Goal: Task Accomplishment & Management: Manage account settings

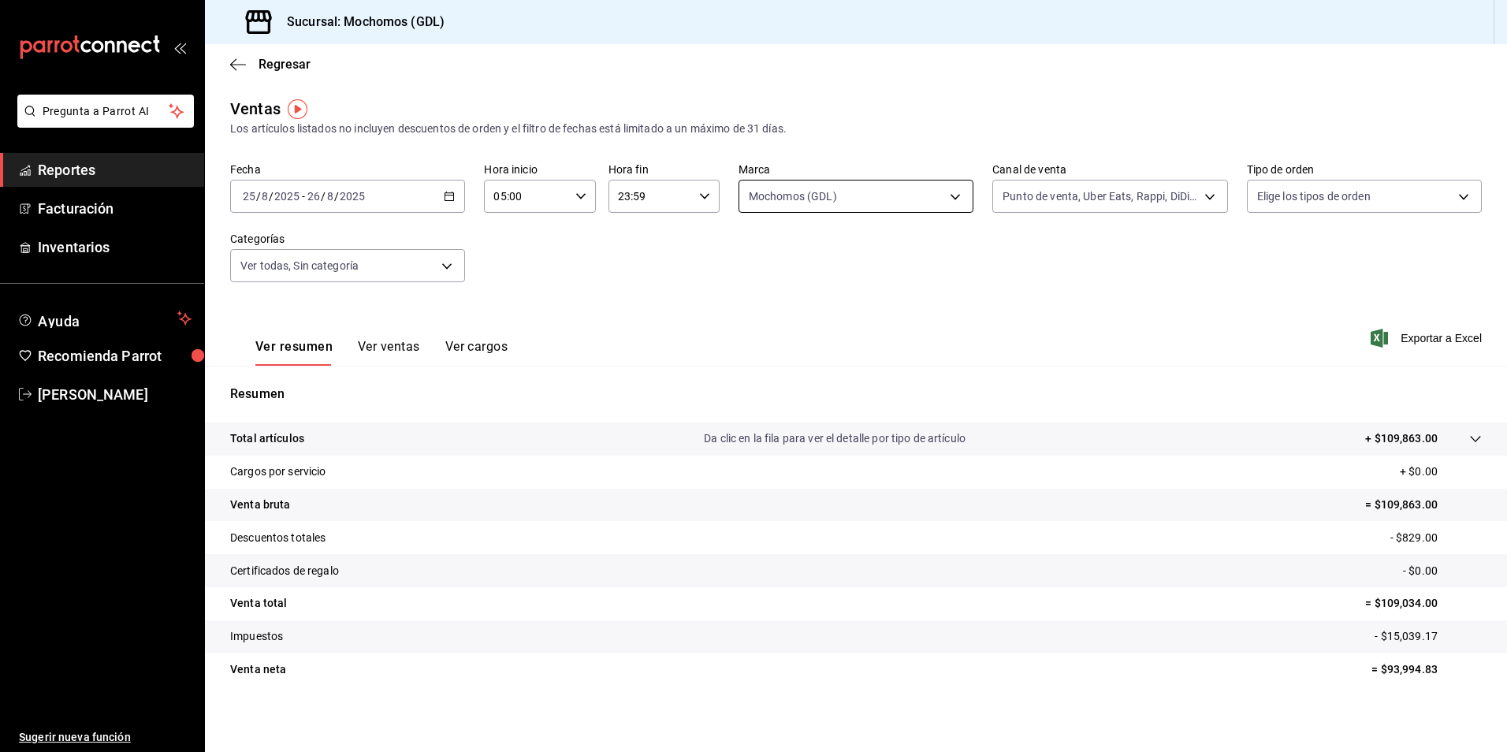
click at [818, 208] on body "Pregunta a Parrot AI Reportes Facturación Inventarios Ayuda Recomienda Parrot […" at bounding box center [753, 376] width 1507 height 752
click at [821, 306] on span "Mochomos (GDL)" at bounding box center [868, 310] width 182 height 17
checkbox input "false"
click at [823, 341] on span "[PERSON_NAME] (GDL)" at bounding box center [868, 345] width 182 height 17
type input "9cac9703-0c5a-4d8b-addd-5b6b571d65b9"
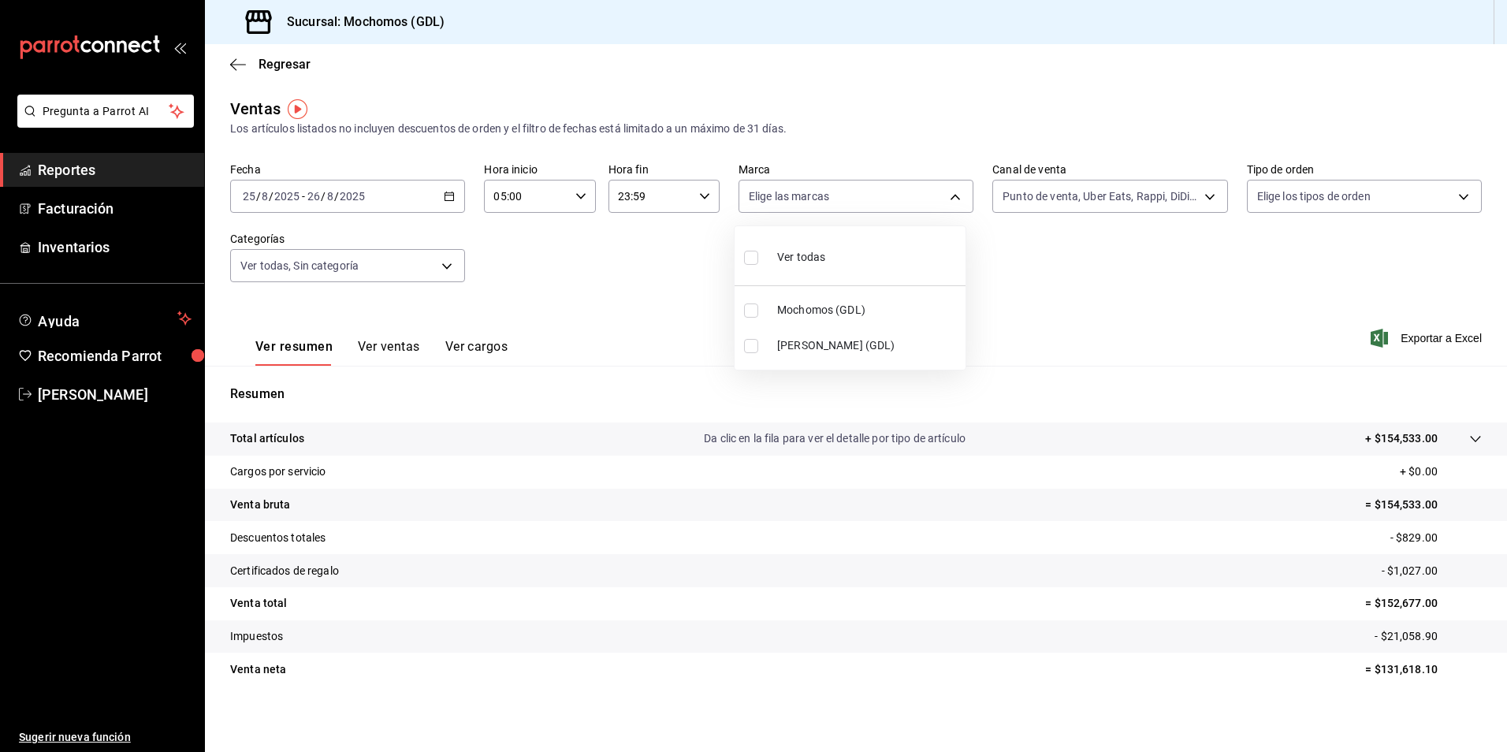
checkbox input "true"
click at [834, 341] on span "[PERSON_NAME] (GDL)" at bounding box center [868, 345] width 182 height 17
checkbox input "false"
click at [834, 301] on li "Mochomos (GDL)" at bounding box center [849, 309] width 231 height 35
type input "36c25d4a-7cb0-456c-a434-e981d54830bc"
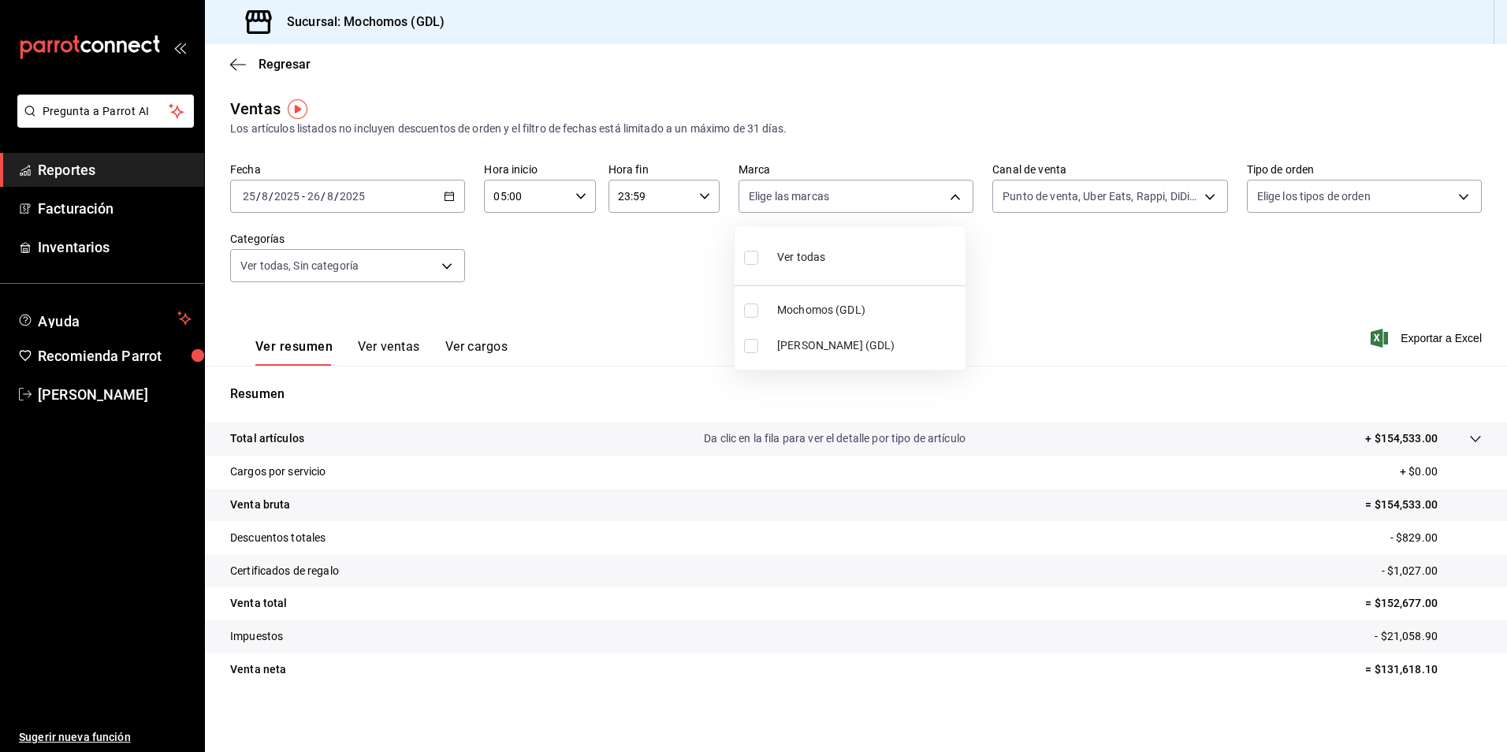
checkbox input "true"
click at [830, 311] on span "Mochomos (GDL)" at bounding box center [868, 310] width 182 height 17
checkbox input "false"
click at [830, 311] on span "Mochomos (GDL)" at bounding box center [868, 310] width 182 height 17
type input "36c25d4a-7cb0-456c-a434-e981d54830bc"
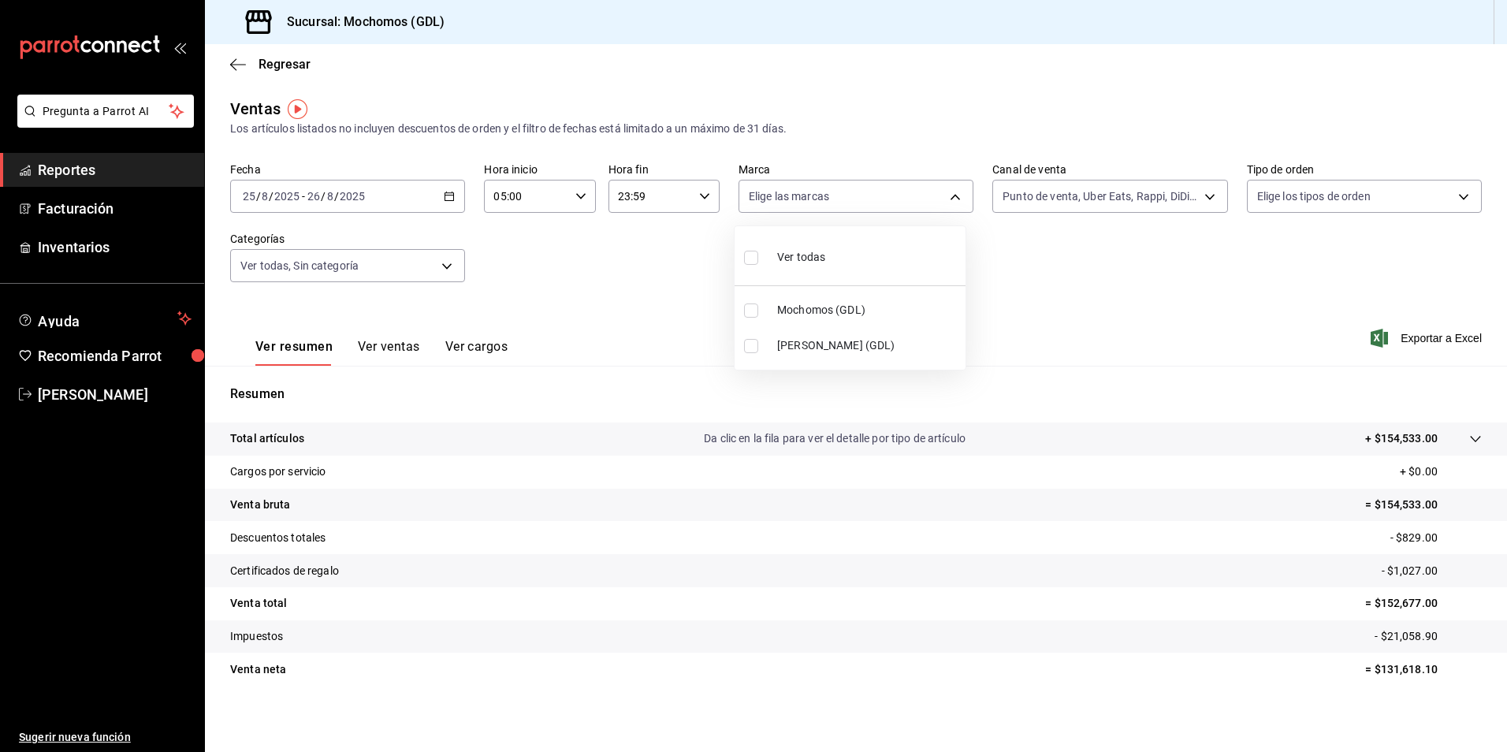
checkbox input "true"
